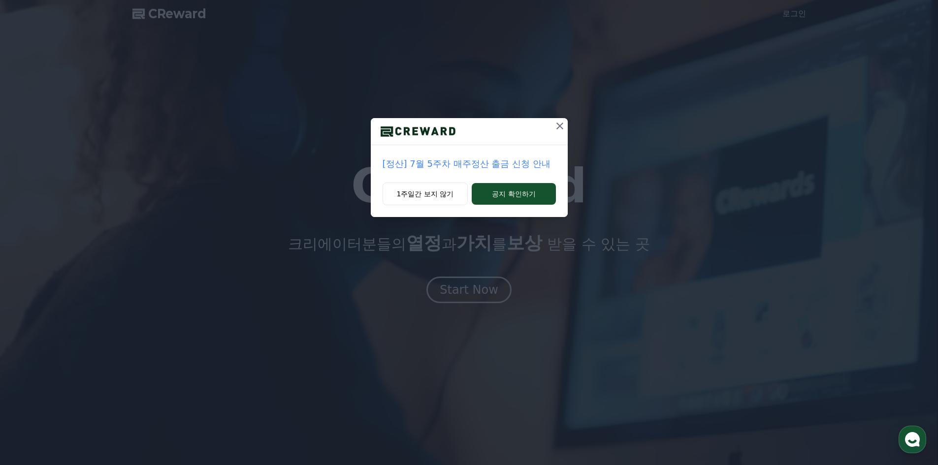
click at [560, 127] on icon at bounding box center [560, 126] width 12 height 12
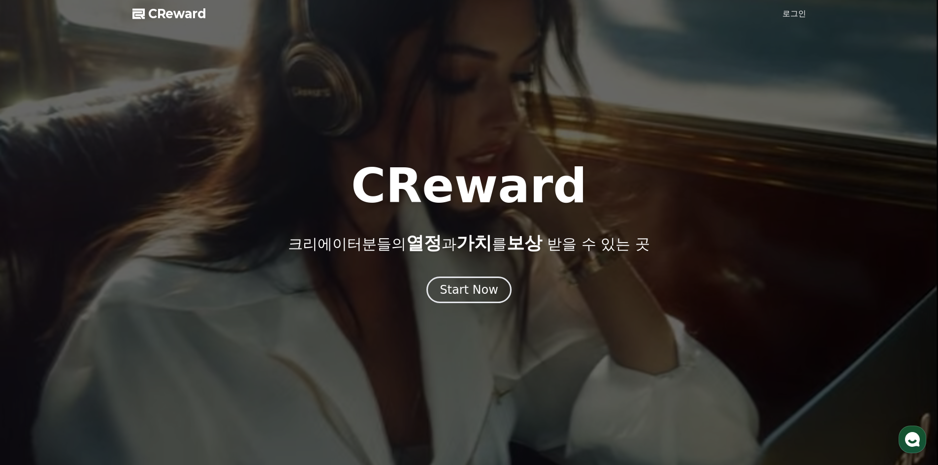
click at [802, 17] on link "로그인" at bounding box center [795, 14] width 24 height 12
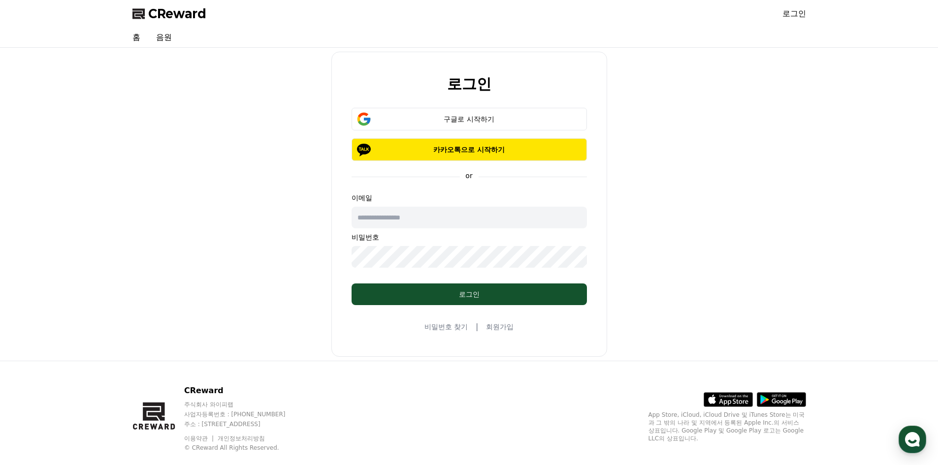
click at [765, 96] on div "로그인 구글로 시작하기 카카오톡으로 시작하기 or 이메일 비밀번호 로그인 비밀번호 찾기 | 회원가입" at bounding box center [470, 204] width 682 height 305
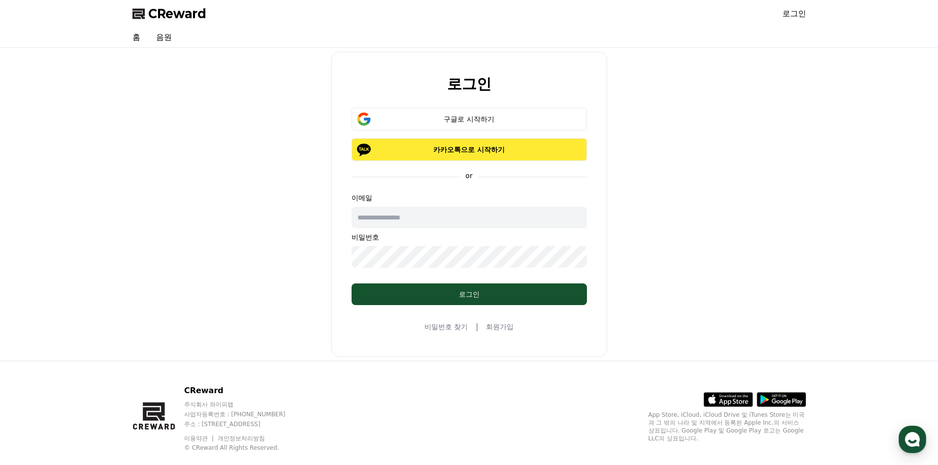
click at [456, 154] on p "카카오톡으로 시작하기" at bounding box center [469, 150] width 207 height 10
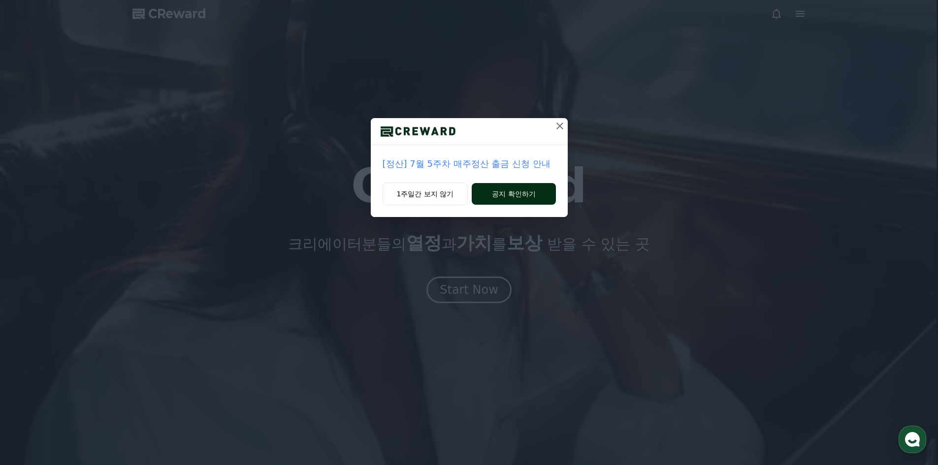
click at [517, 197] on button "공지 확인하기" at bounding box center [514, 194] width 84 height 22
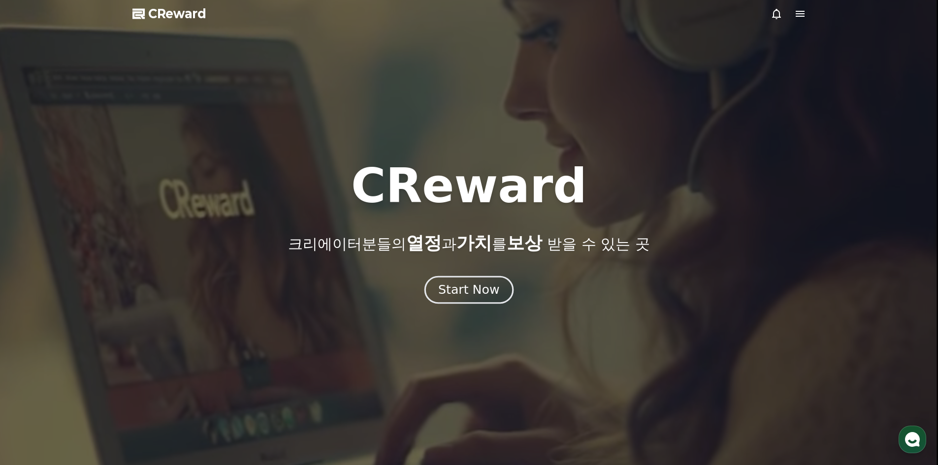
click at [462, 298] on button "Start Now" at bounding box center [469, 290] width 89 height 28
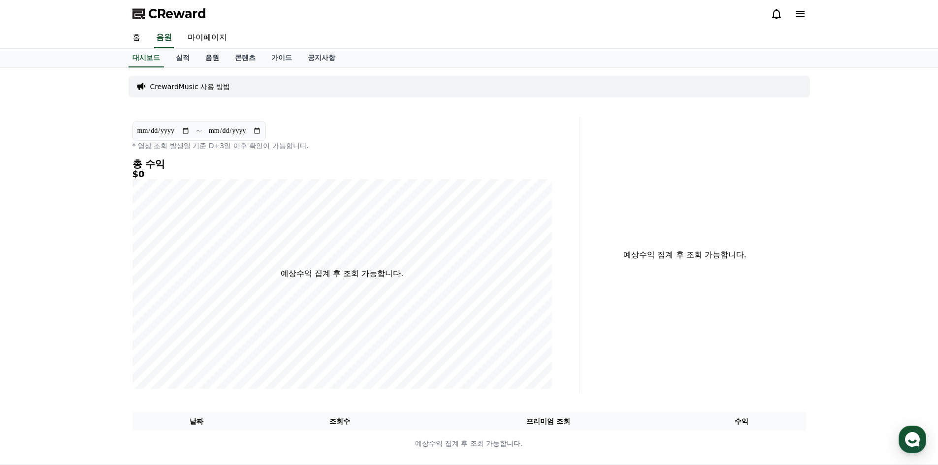
click at [217, 61] on link "음원" at bounding box center [212, 58] width 30 height 19
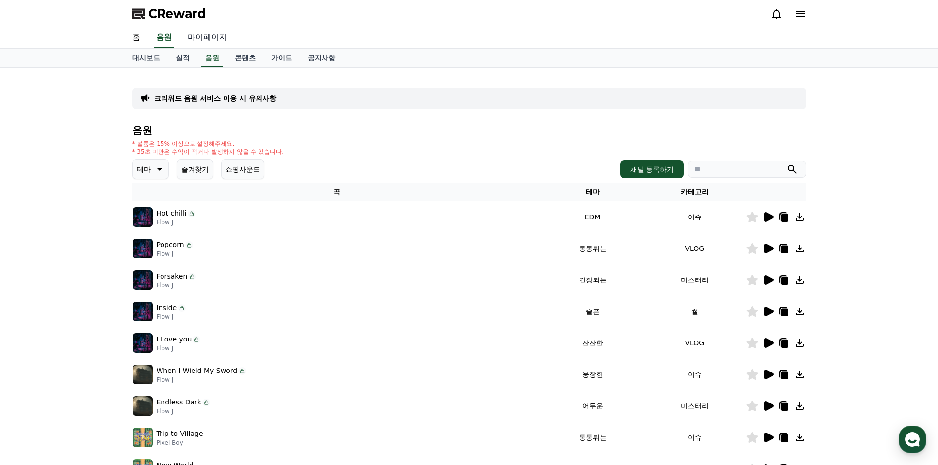
click at [217, 39] on link "마이페이지" at bounding box center [207, 38] width 55 height 21
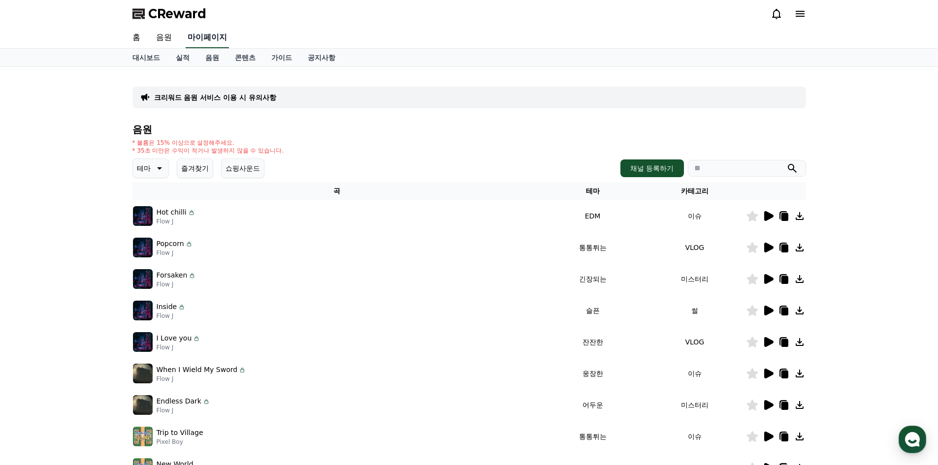
select select "**********"
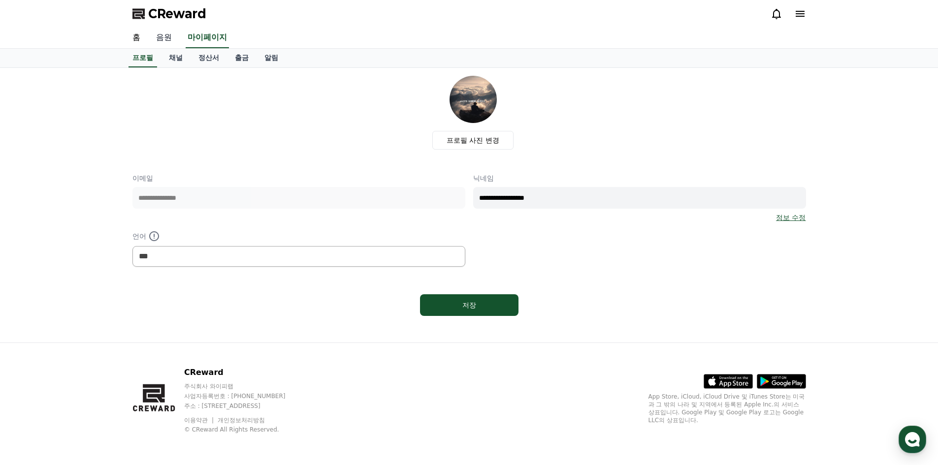
click at [176, 40] on link "음원" at bounding box center [164, 38] width 32 height 21
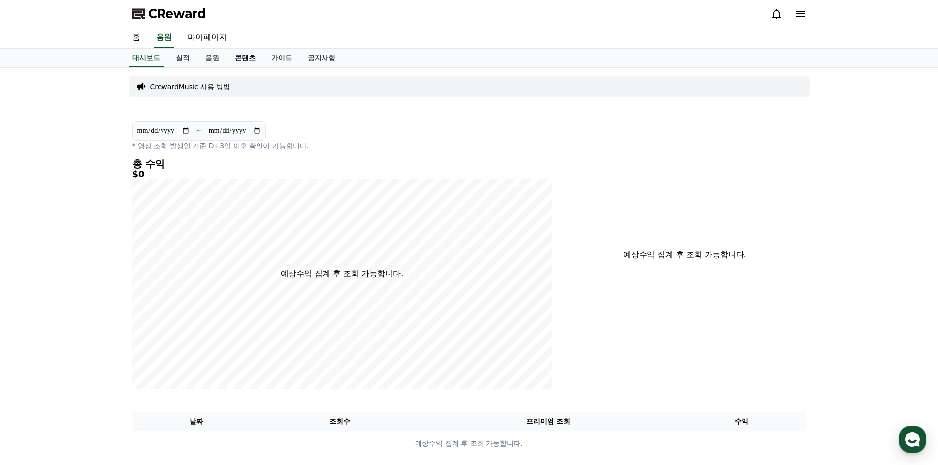
click at [242, 59] on link "콘텐츠" at bounding box center [245, 58] width 36 height 19
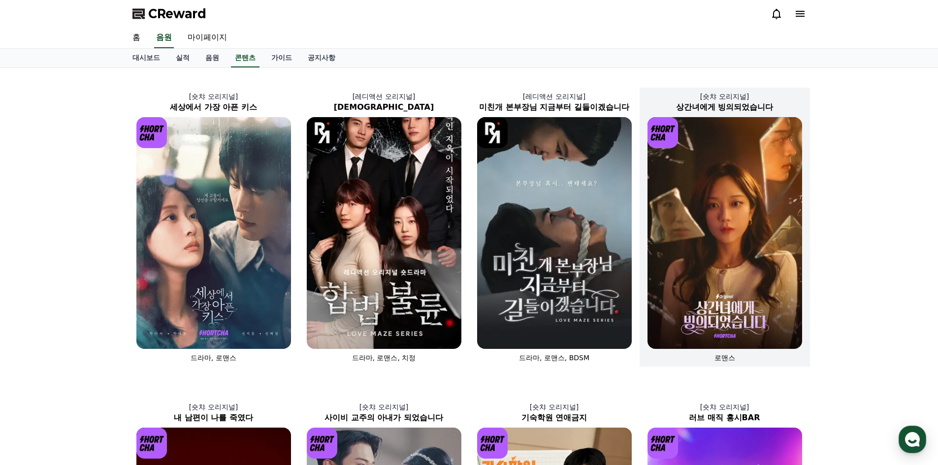
click at [802, 219] on img at bounding box center [725, 233] width 155 height 232
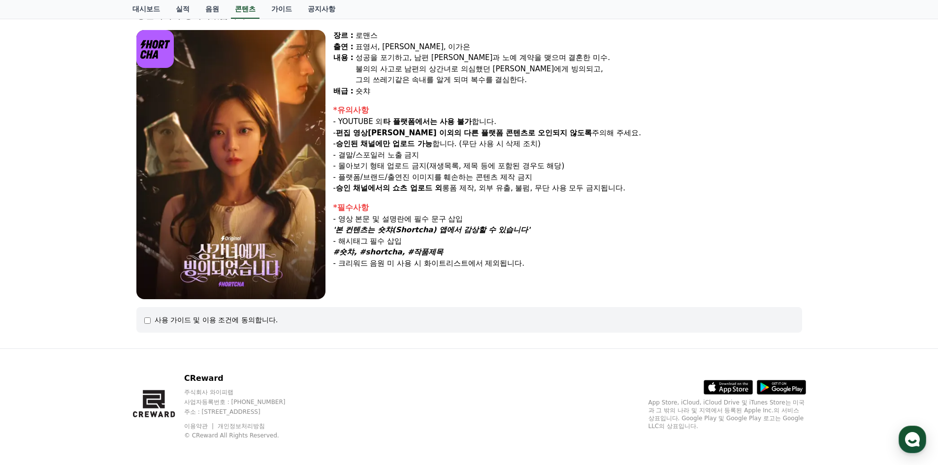
scroll to position [81, 0]
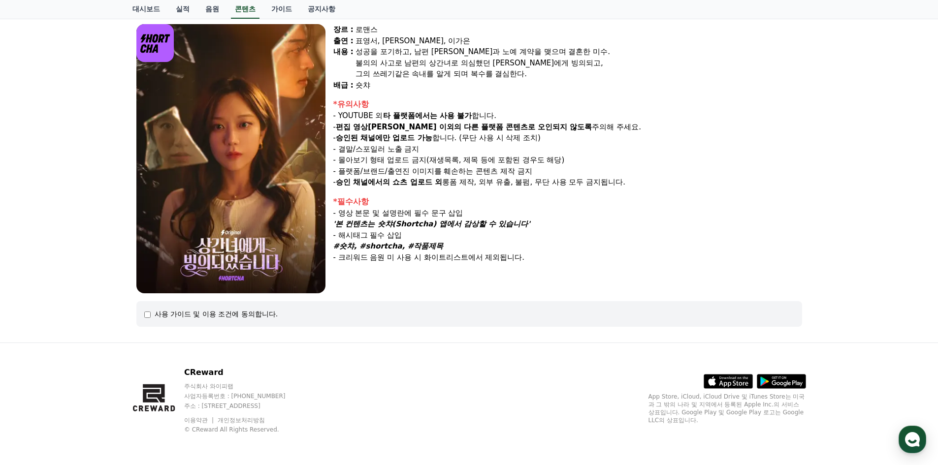
click at [372, 212] on div "- 영상 본문 및 설명란에 필수 문구 삽입" at bounding box center [567, 213] width 469 height 11
click at [162, 313] on div "사용 가이드 및 이용 조건에 동의합니다." at bounding box center [217, 314] width 124 height 10
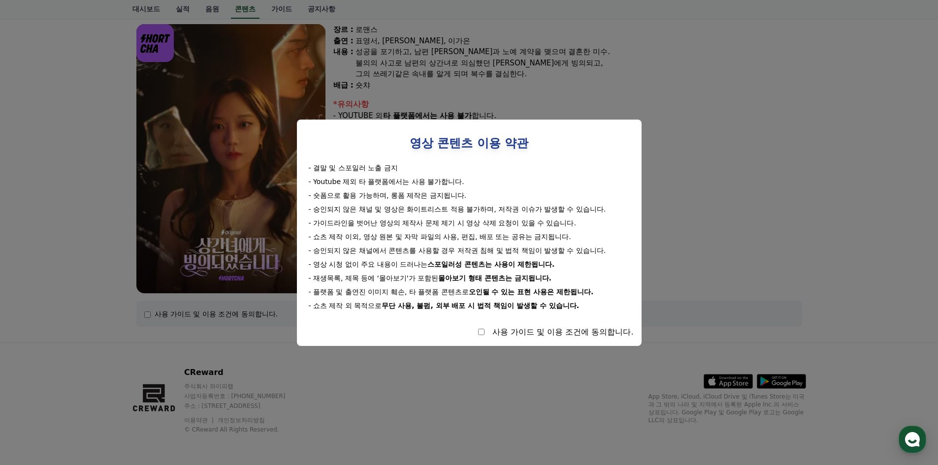
click at [370, 391] on button "close modal" at bounding box center [469, 232] width 938 height 465
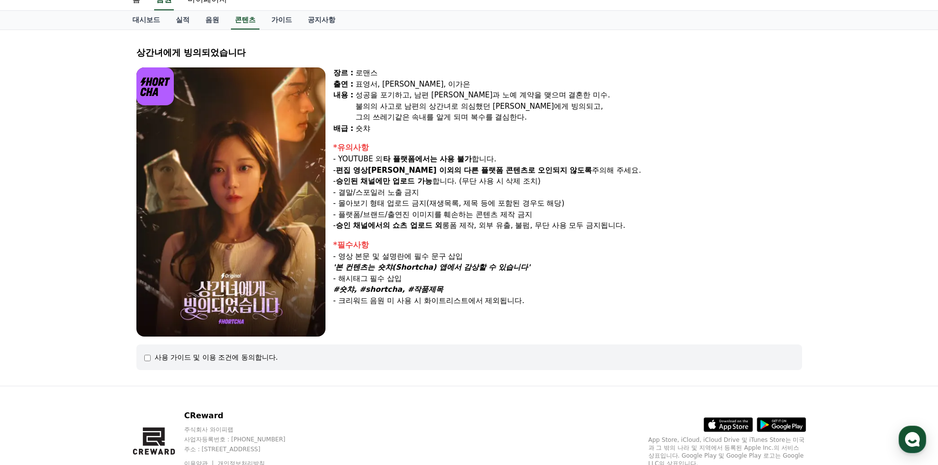
scroll to position [0, 0]
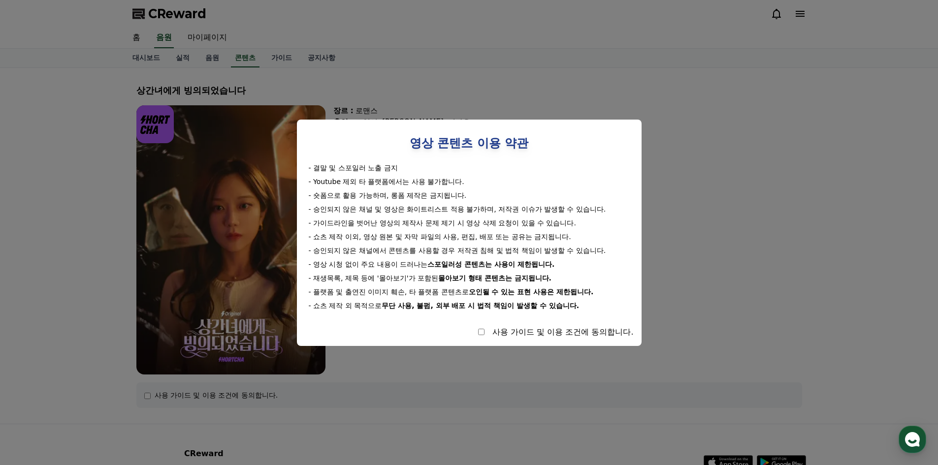
click at [492, 377] on button "close modal" at bounding box center [469, 232] width 938 height 465
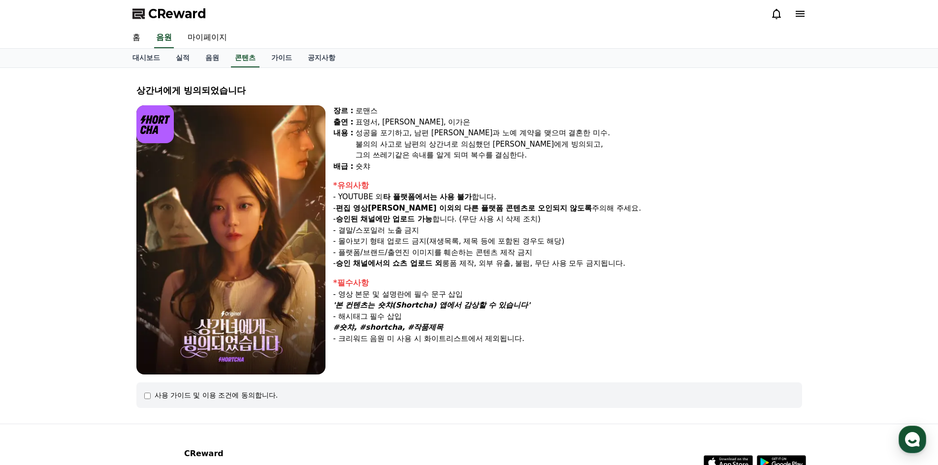
drag, startPoint x: 500, startPoint y: 97, endPoint x: 510, endPoint y: 97, distance: 10.3
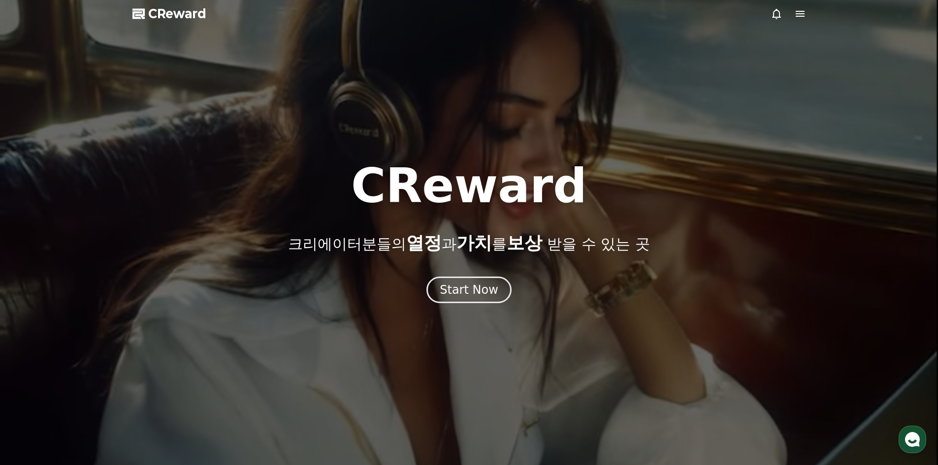
click at [799, 30] on div at bounding box center [469, 232] width 938 height 465
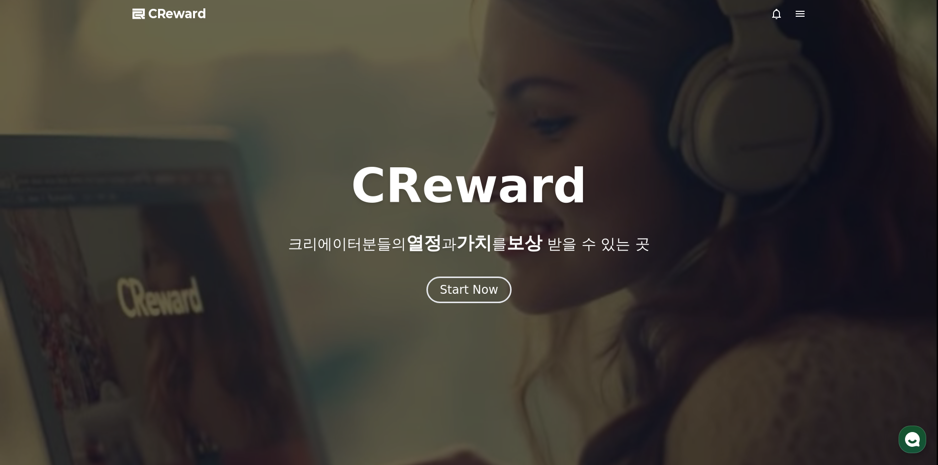
click at [804, 10] on icon at bounding box center [800, 14] width 12 height 12
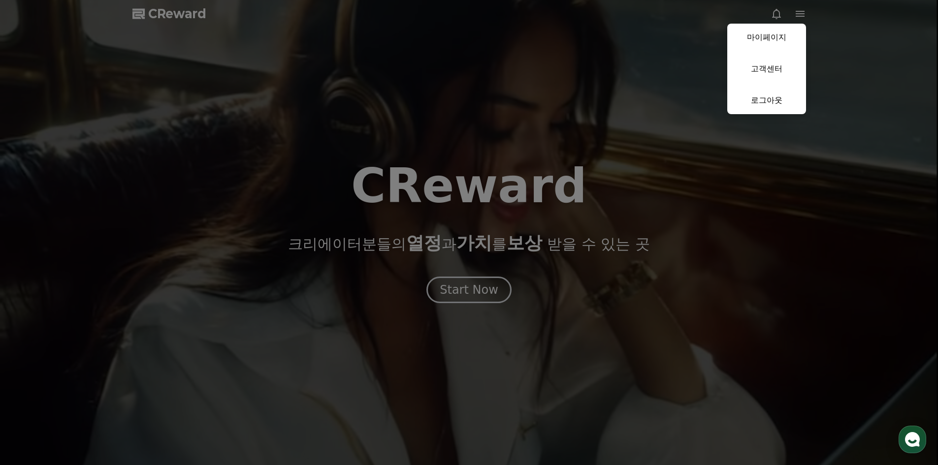
click at [699, 40] on button "close" at bounding box center [469, 232] width 938 height 465
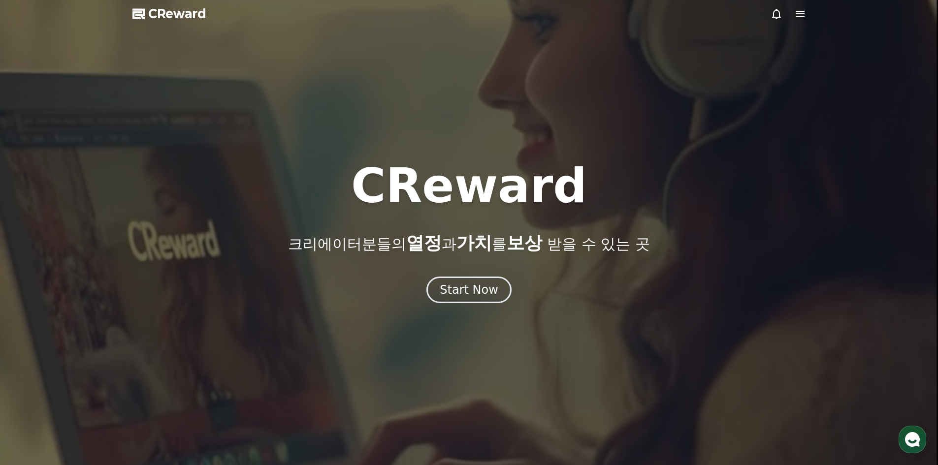
click at [801, 16] on icon at bounding box center [800, 14] width 9 height 6
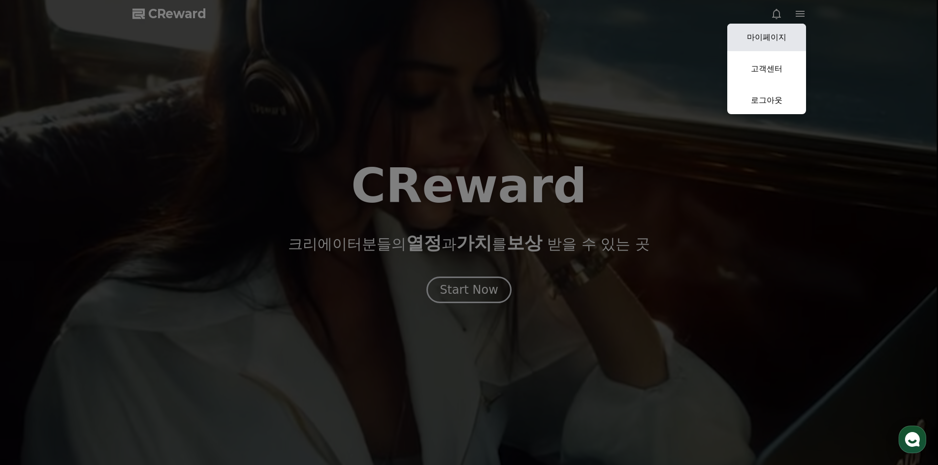
click at [790, 47] on link "마이페이지" at bounding box center [766, 38] width 79 height 28
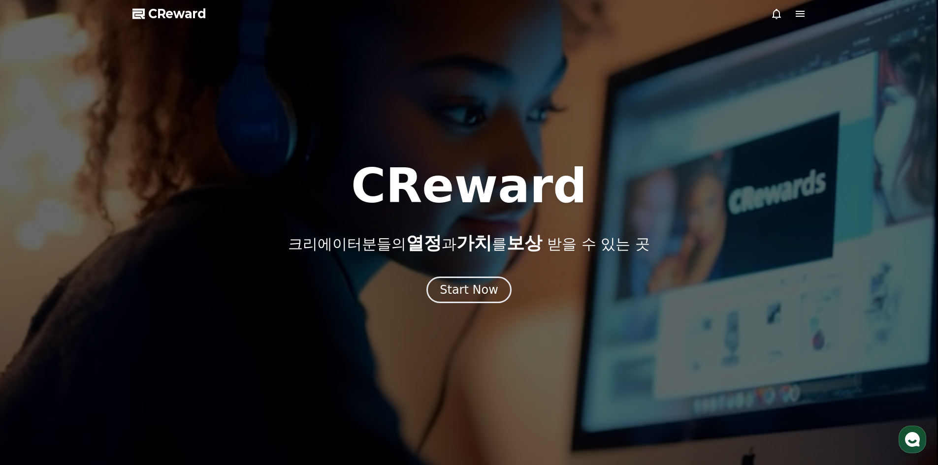
select select "**********"
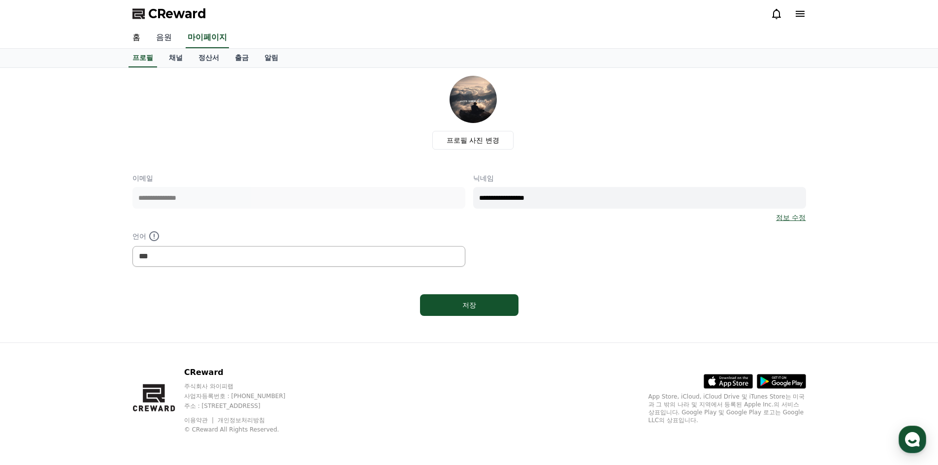
click at [167, 30] on link "음원" at bounding box center [164, 38] width 32 height 21
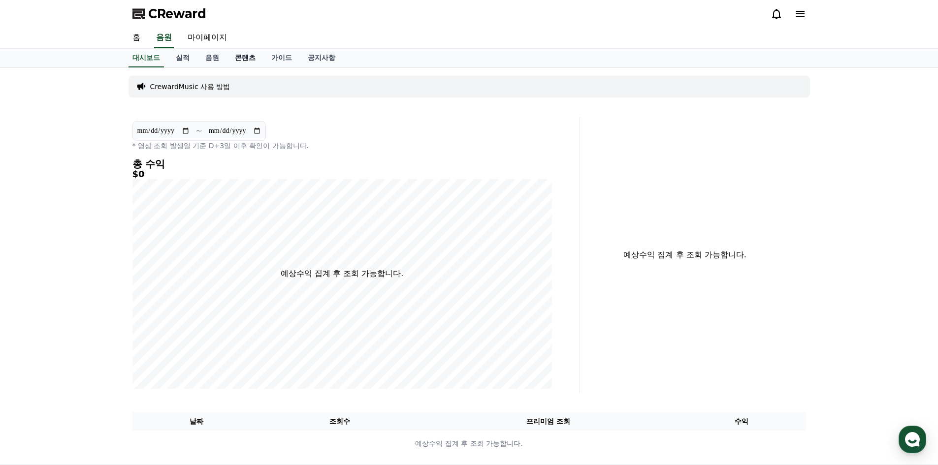
click at [249, 59] on link "콘텐츠" at bounding box center [245, 58] width 36 height 19
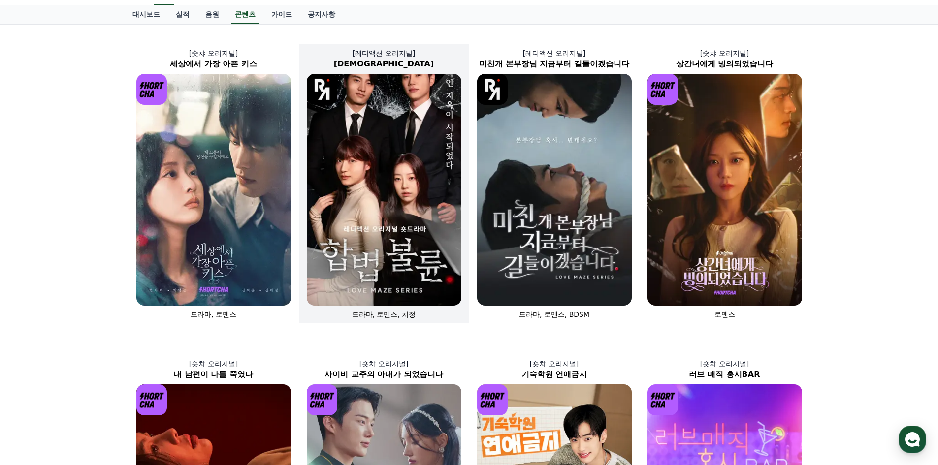
scroll to position [98, 0]
